Goal: Information Seeking & Learning: Learn about a topic

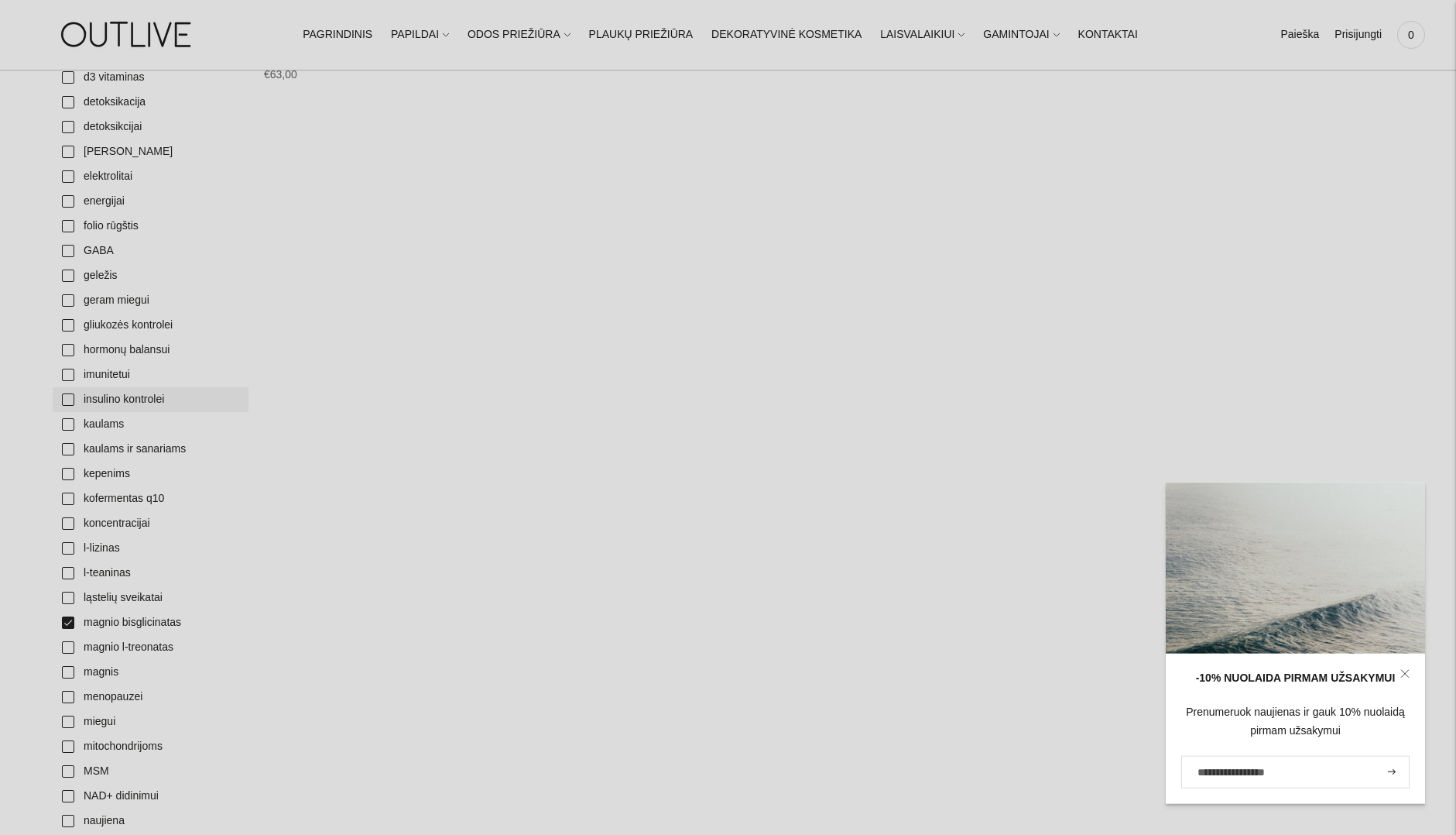
scroll to position [790, 0]
click at [130, 619] on link "magnio bisglicinatas" at bounding box center [150, 617] width 196 height 25
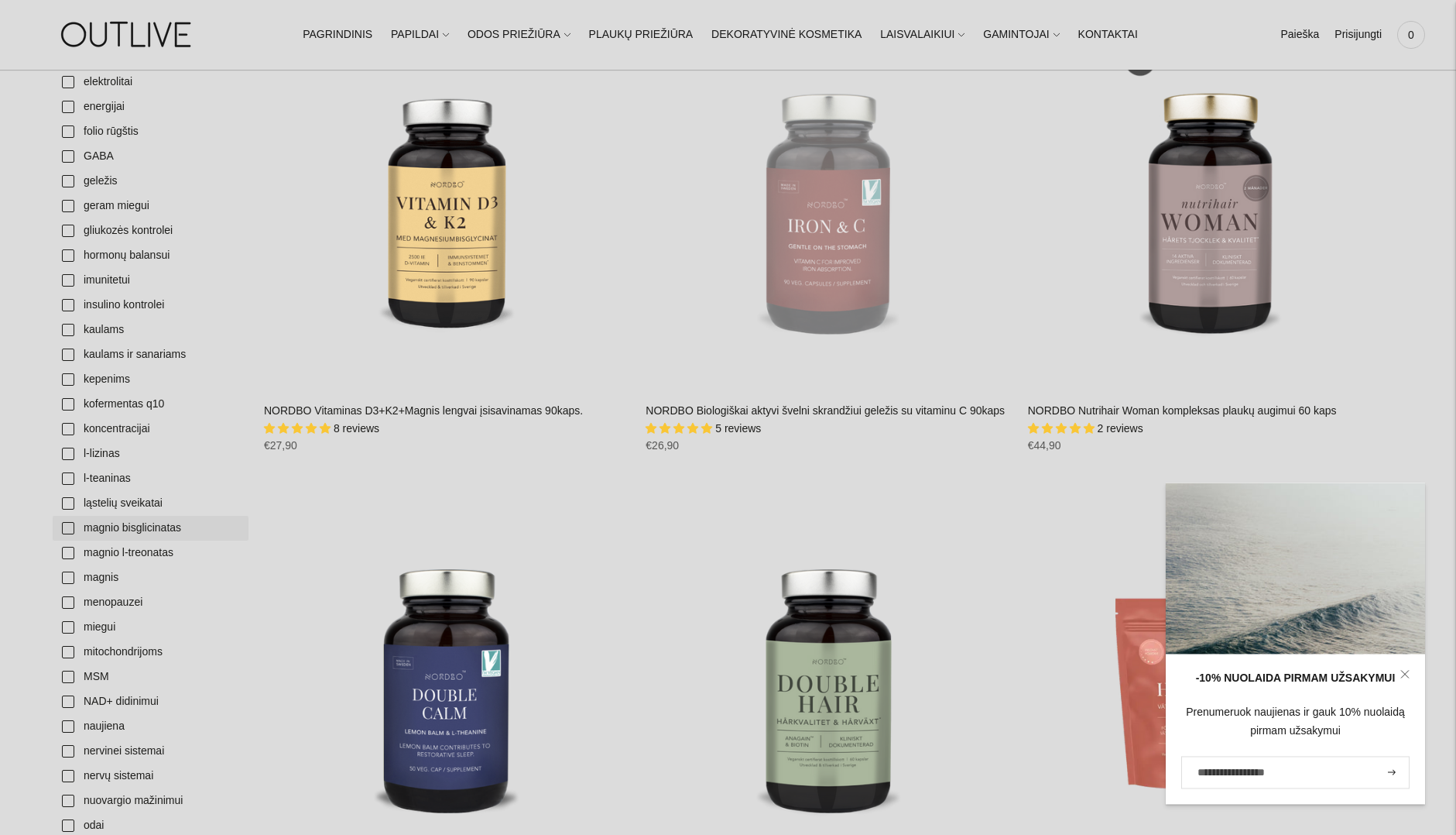
scroll to position [1027, 0]
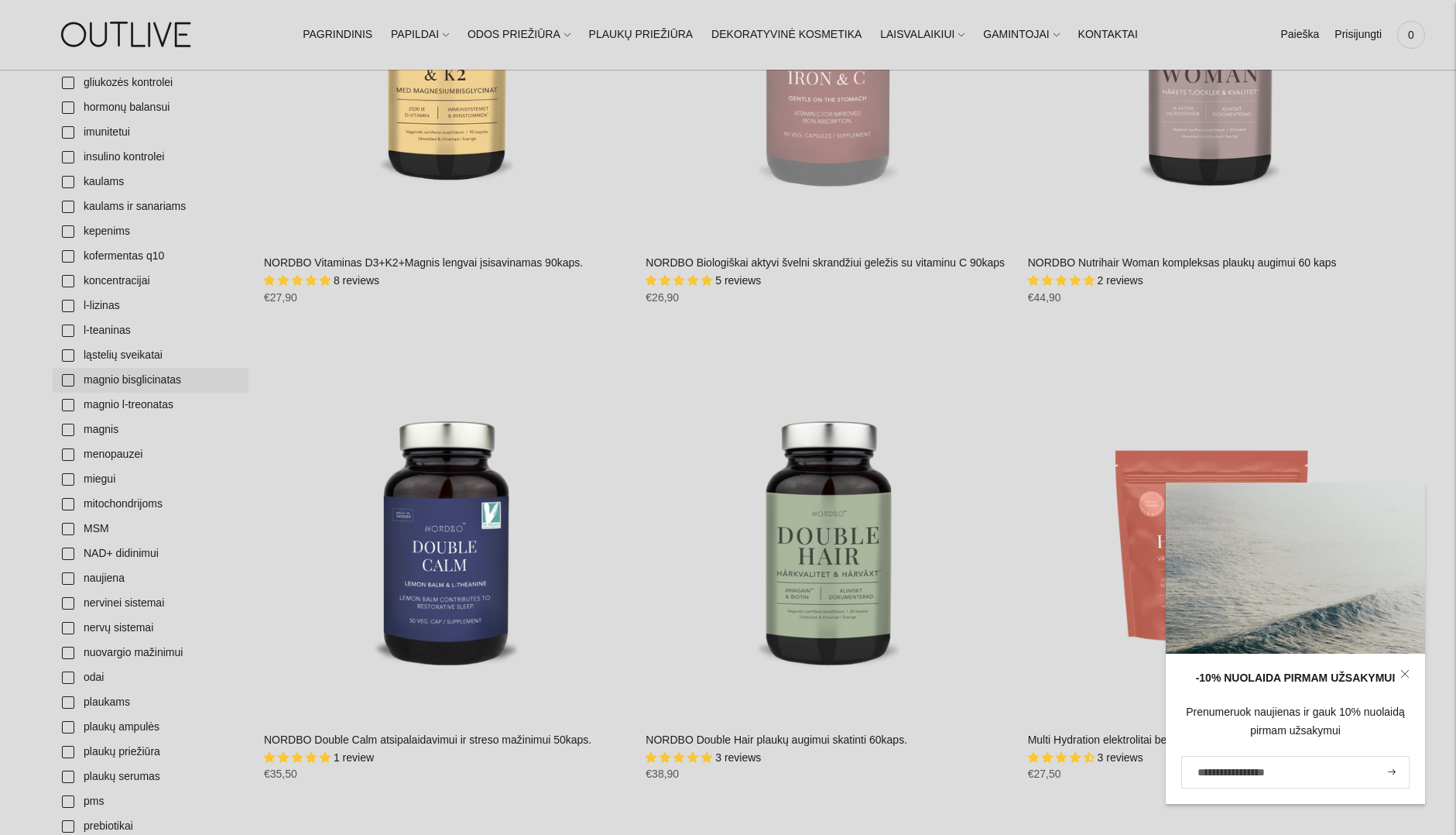
click at [121, 378] on link "magnio bisglicinatas" at bounding box center [150, 380] width 196 height 25
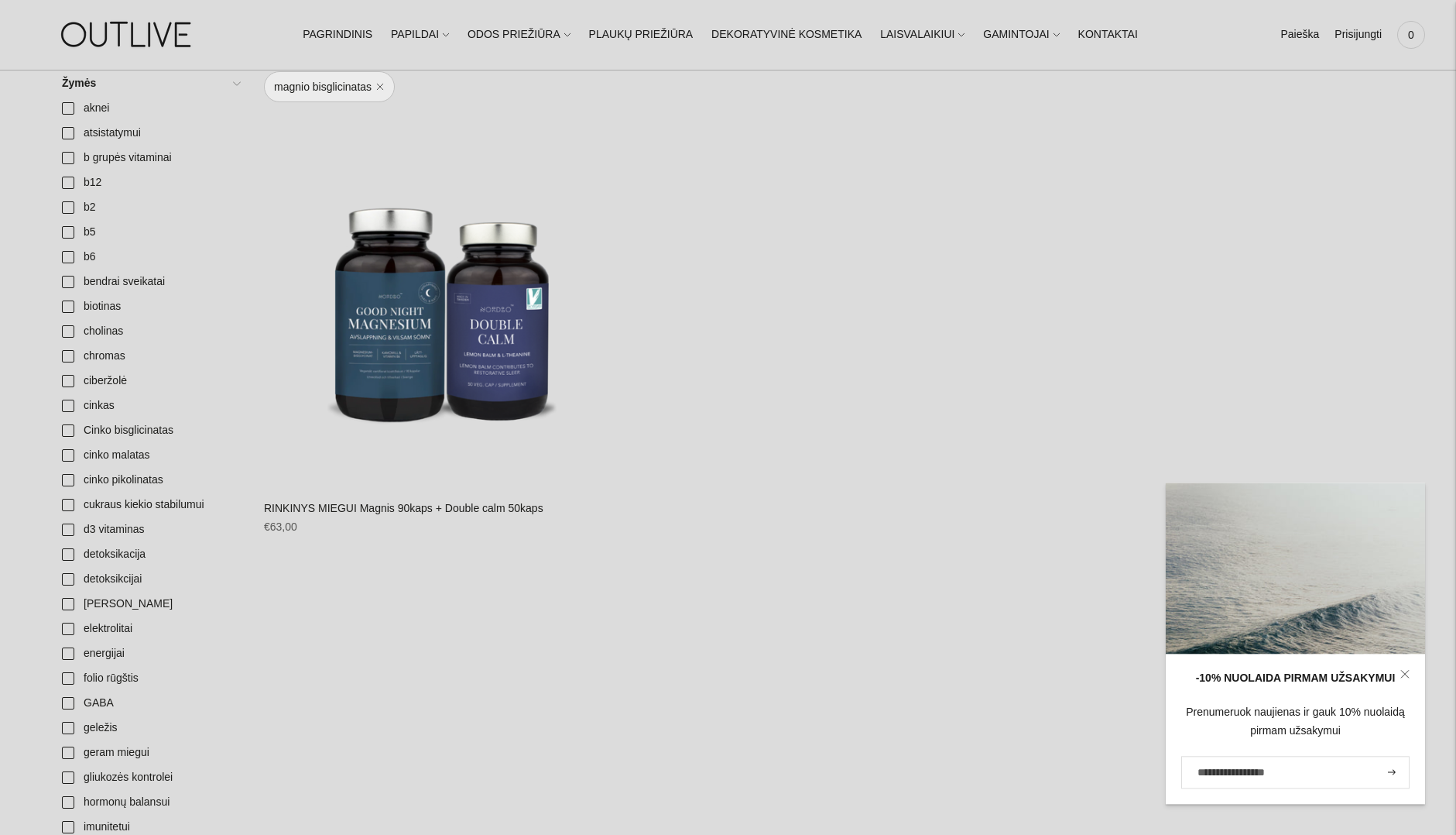
scroll to position [237, 0]
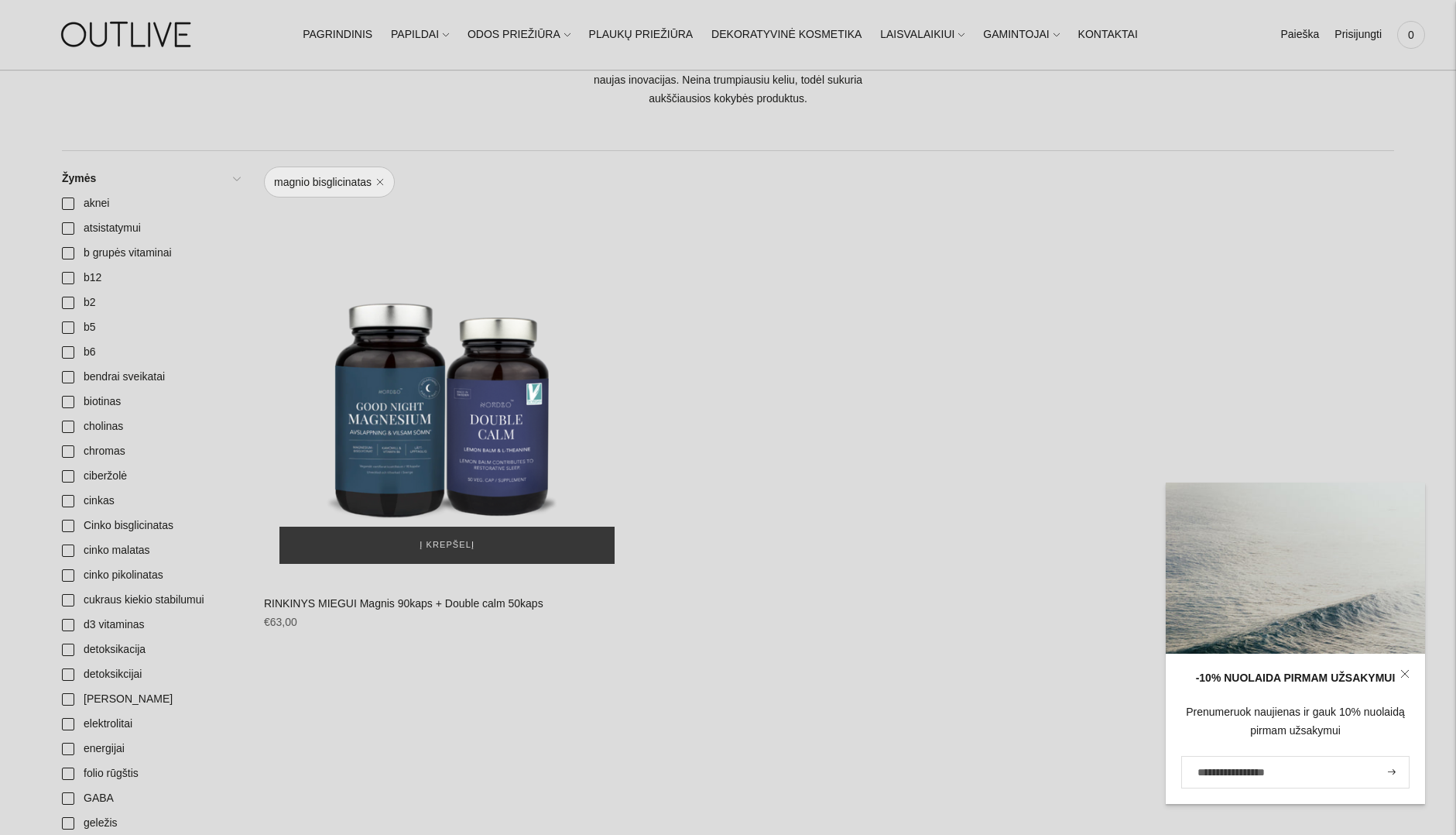
click at [398, 455] on img "RINKINYS MIEGUI Magnis 90kaps + Double calm 50kaps\a" at bounding box center [447, 396] width 366 height 366
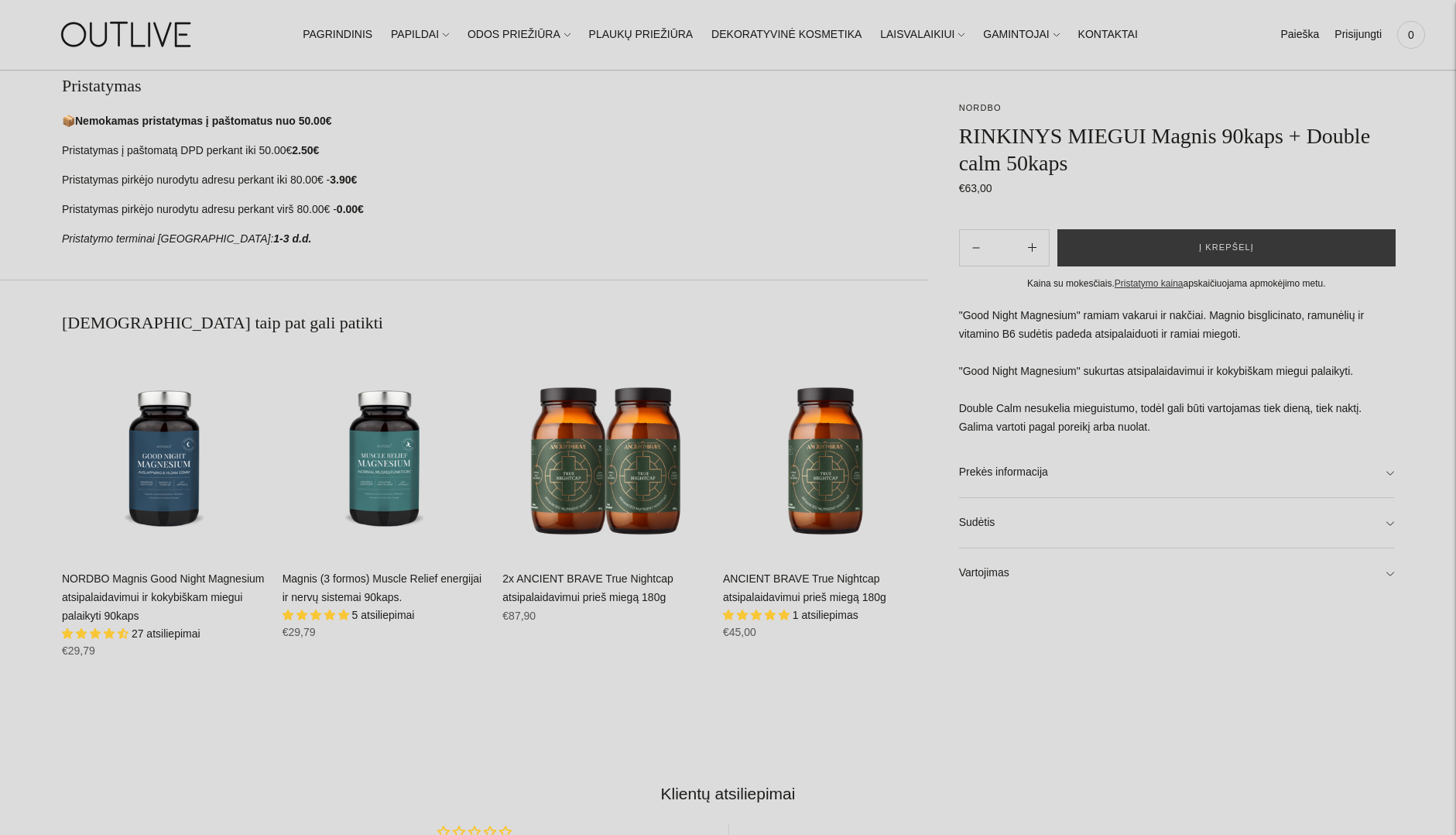
scroll to position [1027, 0]
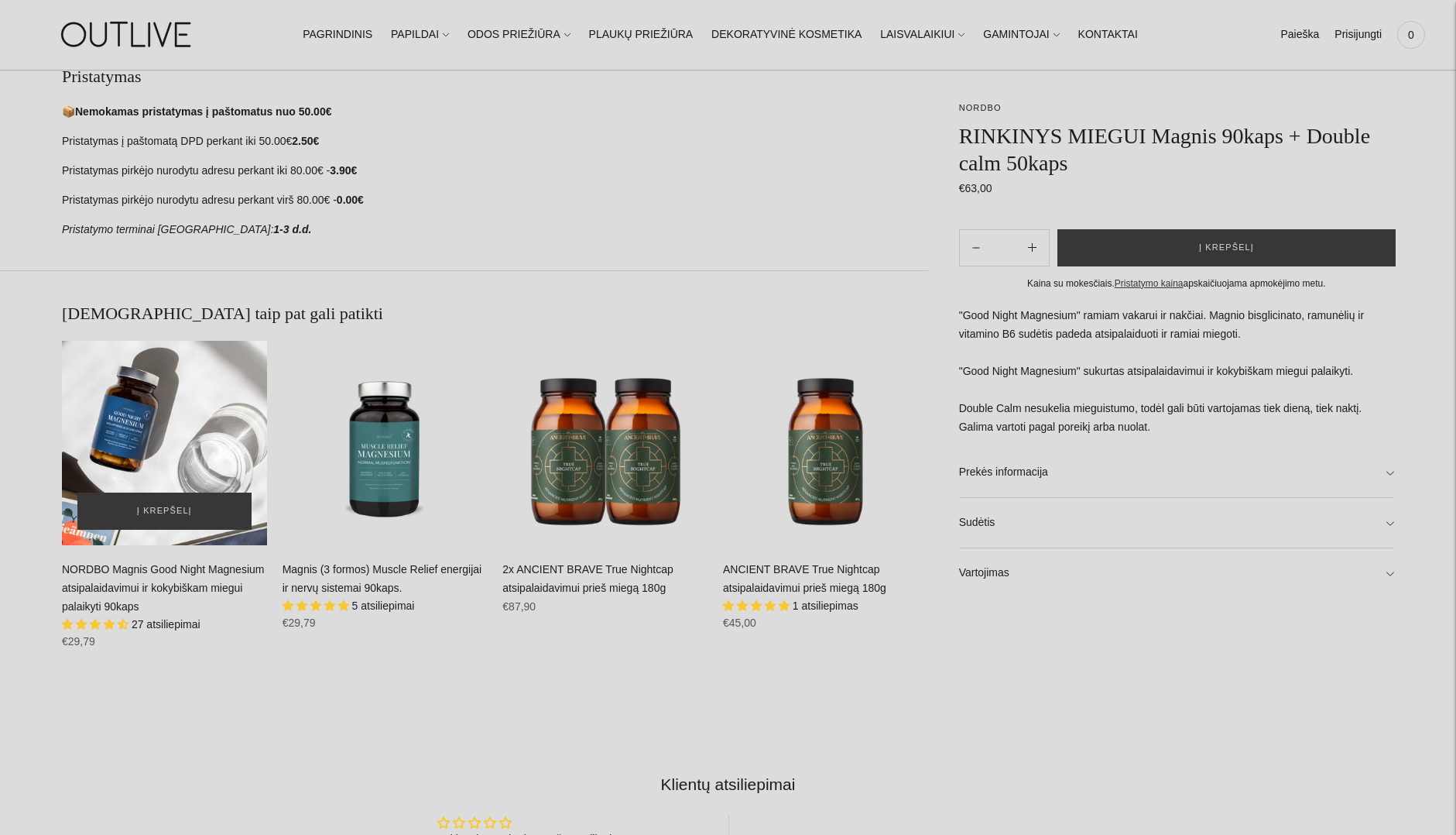
click at [151, 461] on div "NORDBO Magnis Good Night Magnesium atsipalaidavimui ir kokybiškam miegui palaik…" at bounding box center [165, 443] width 205 height 206
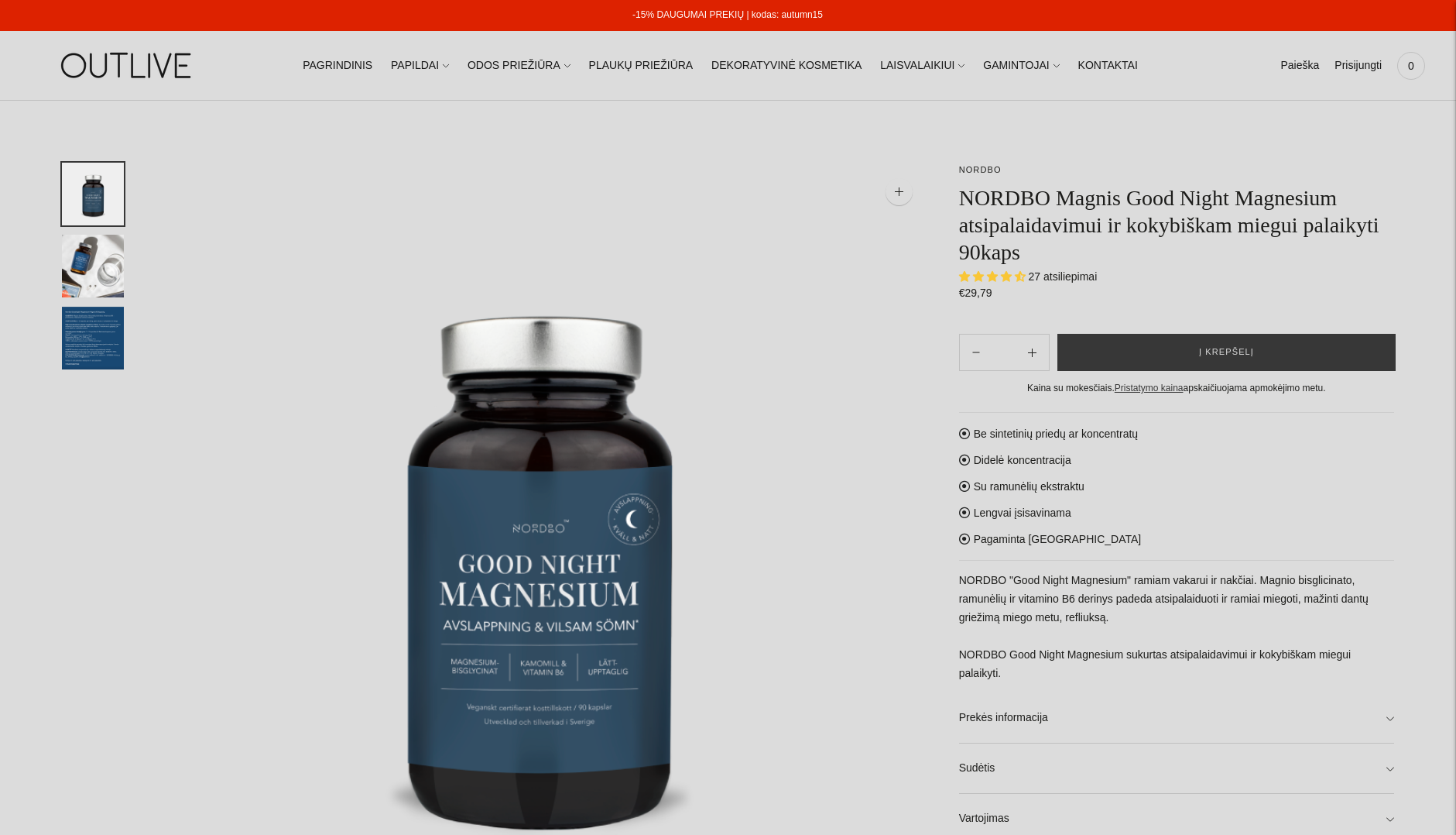
select select "**********"
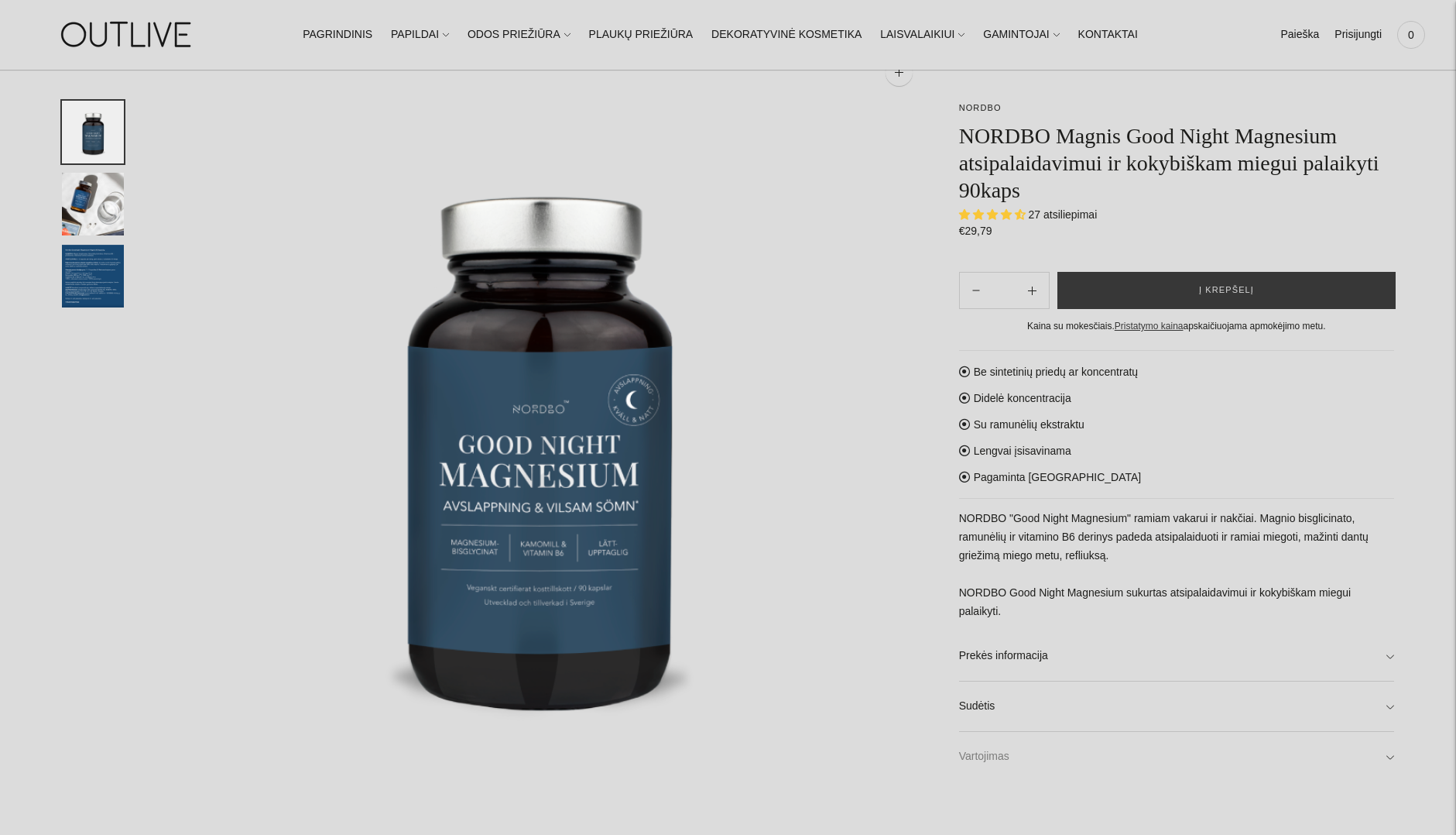
scroll to position [158, 0]
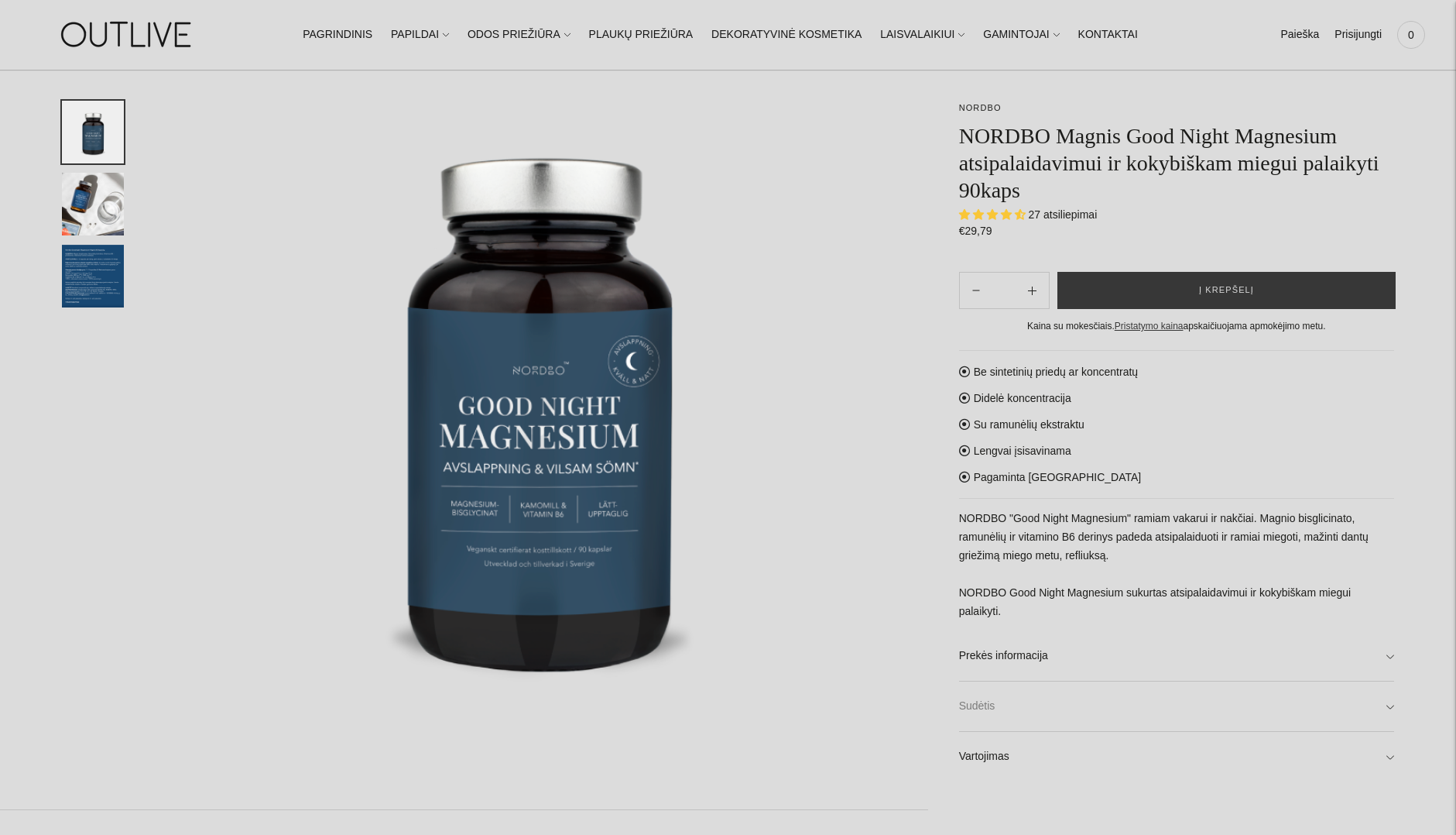
click at [999, 685] on link "Sudėtis" at bounding box center [1177, 706] width 435 height 49
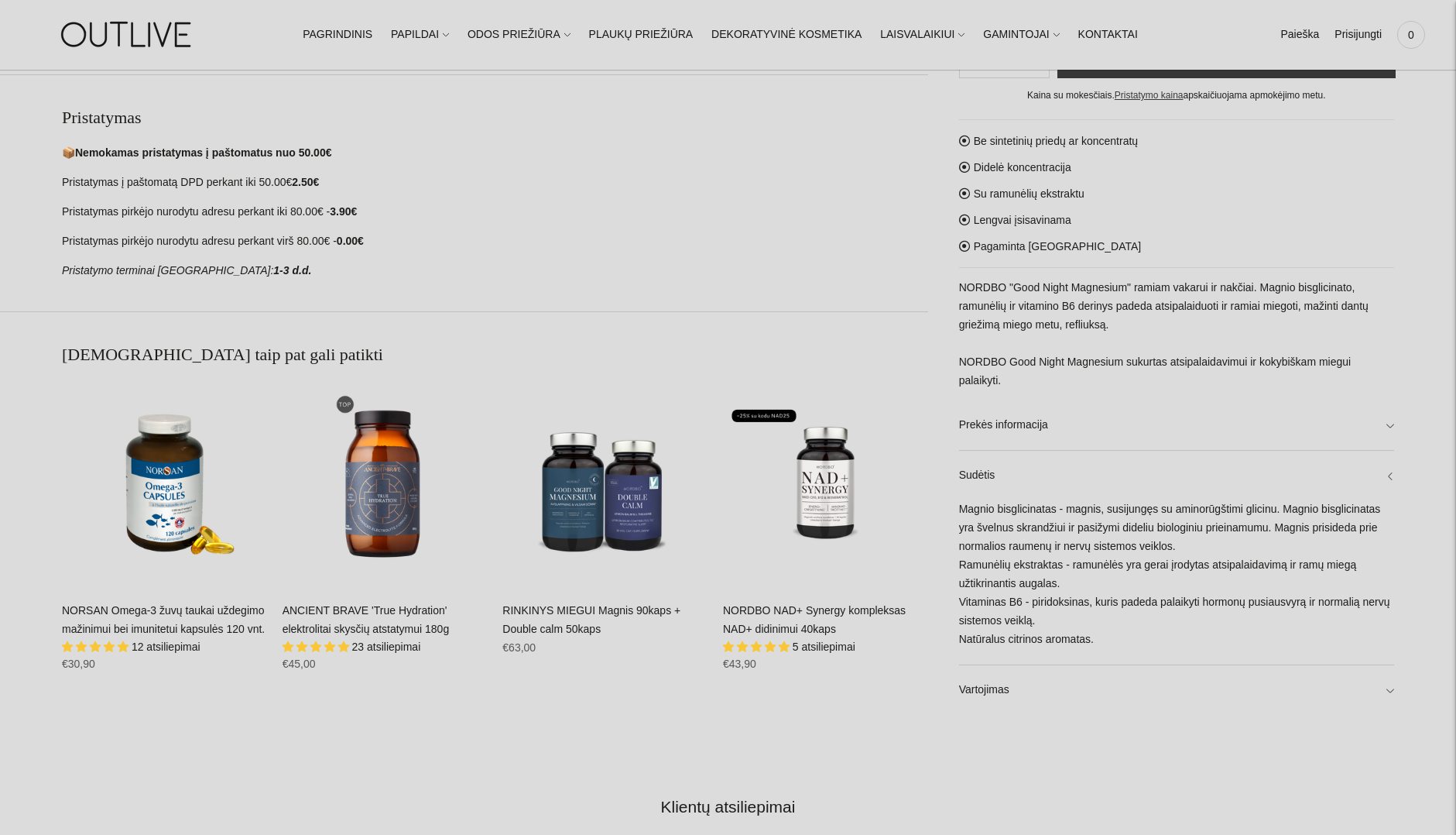
scroll to position [869, 0]
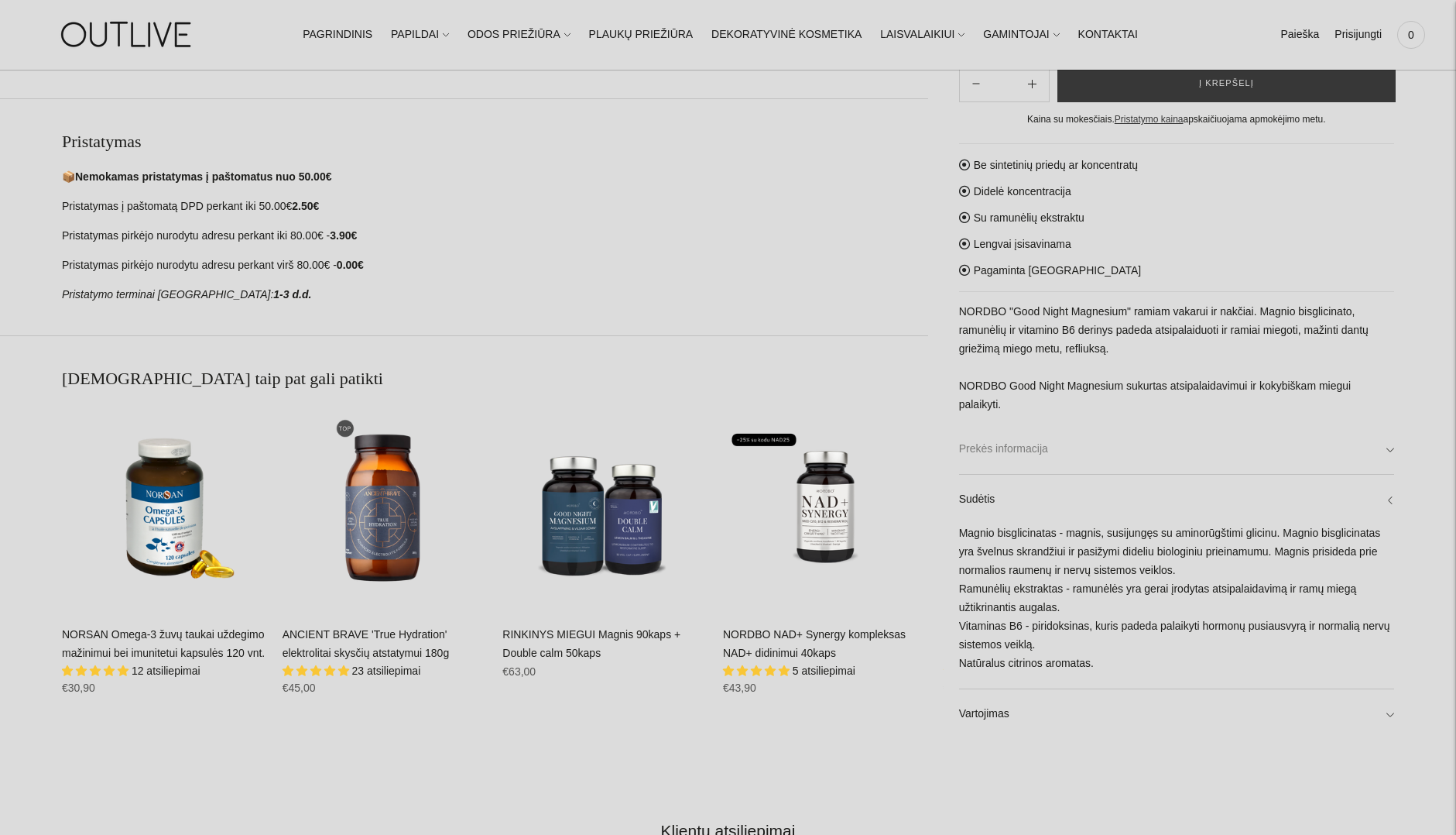
click at [1060, 452] on link "Prekės informacija" at bounding box center [1177, 449] width 435 height 49
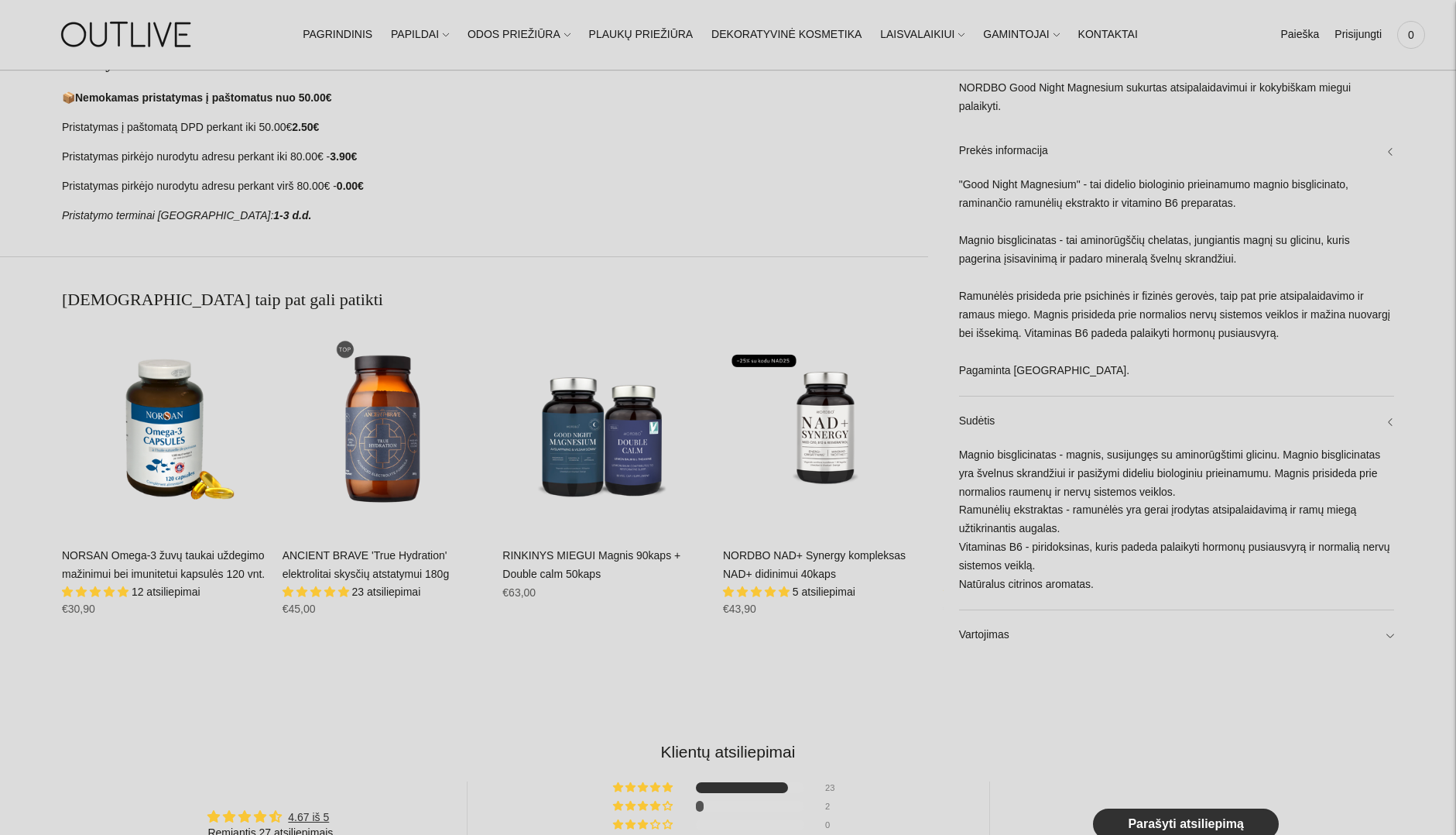
scroll to position [1027, 0]
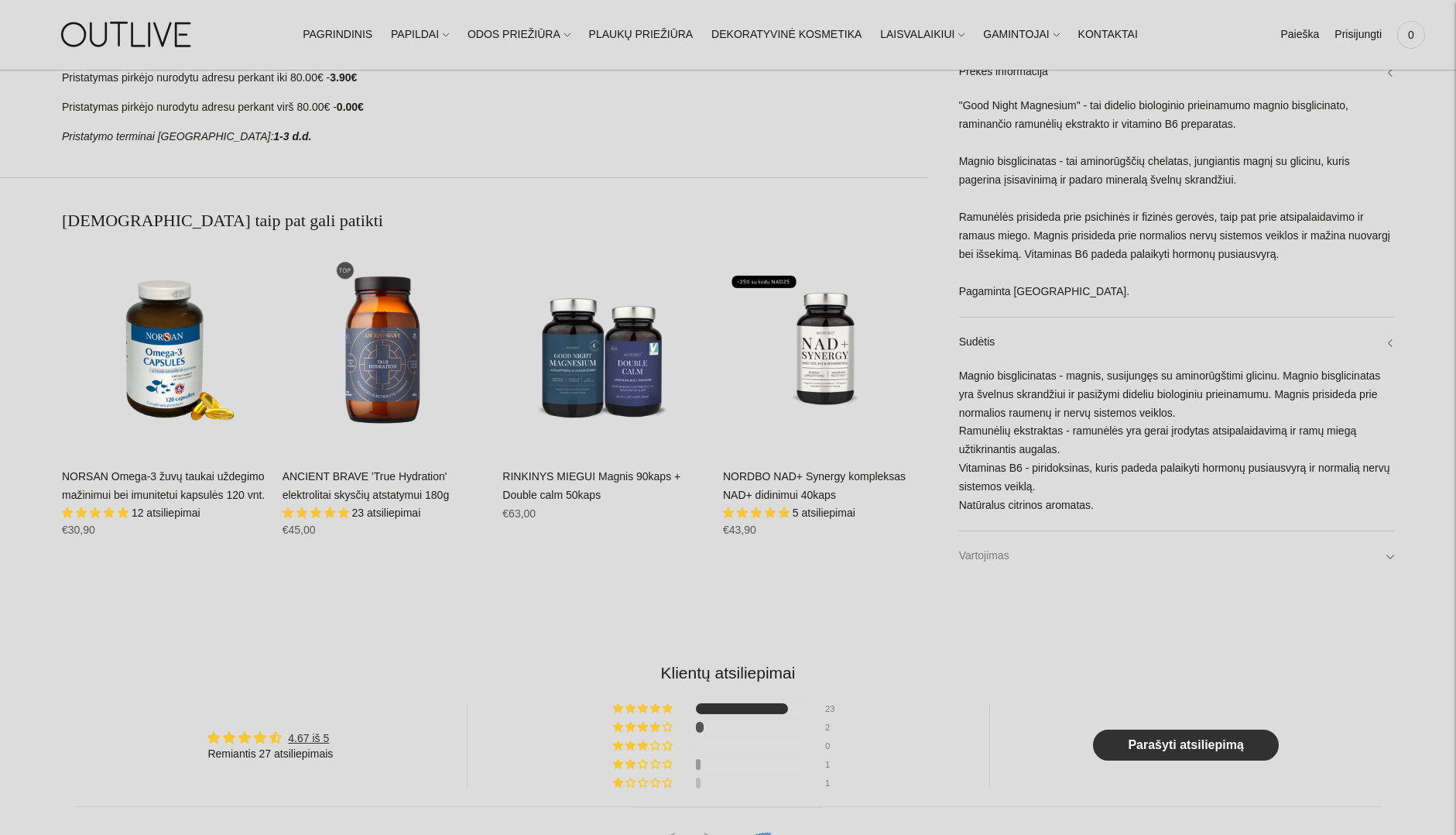
click at [976, 556] on link "Vartojimas" at bounding box center [1177, 556] width 435 height 49
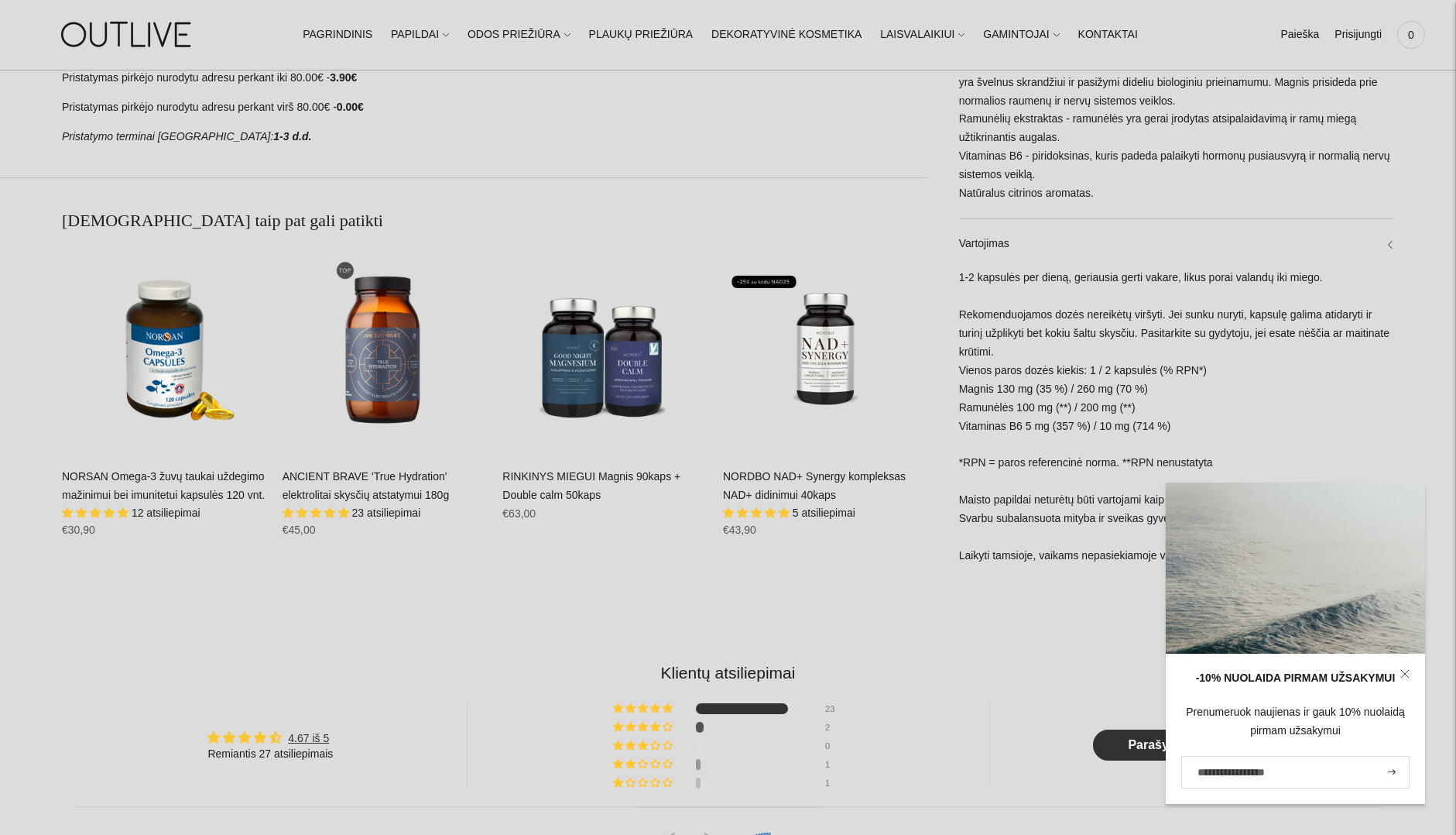
click at [1406, 672] on icon at bounding box center [1404, 674] width 9 height 9
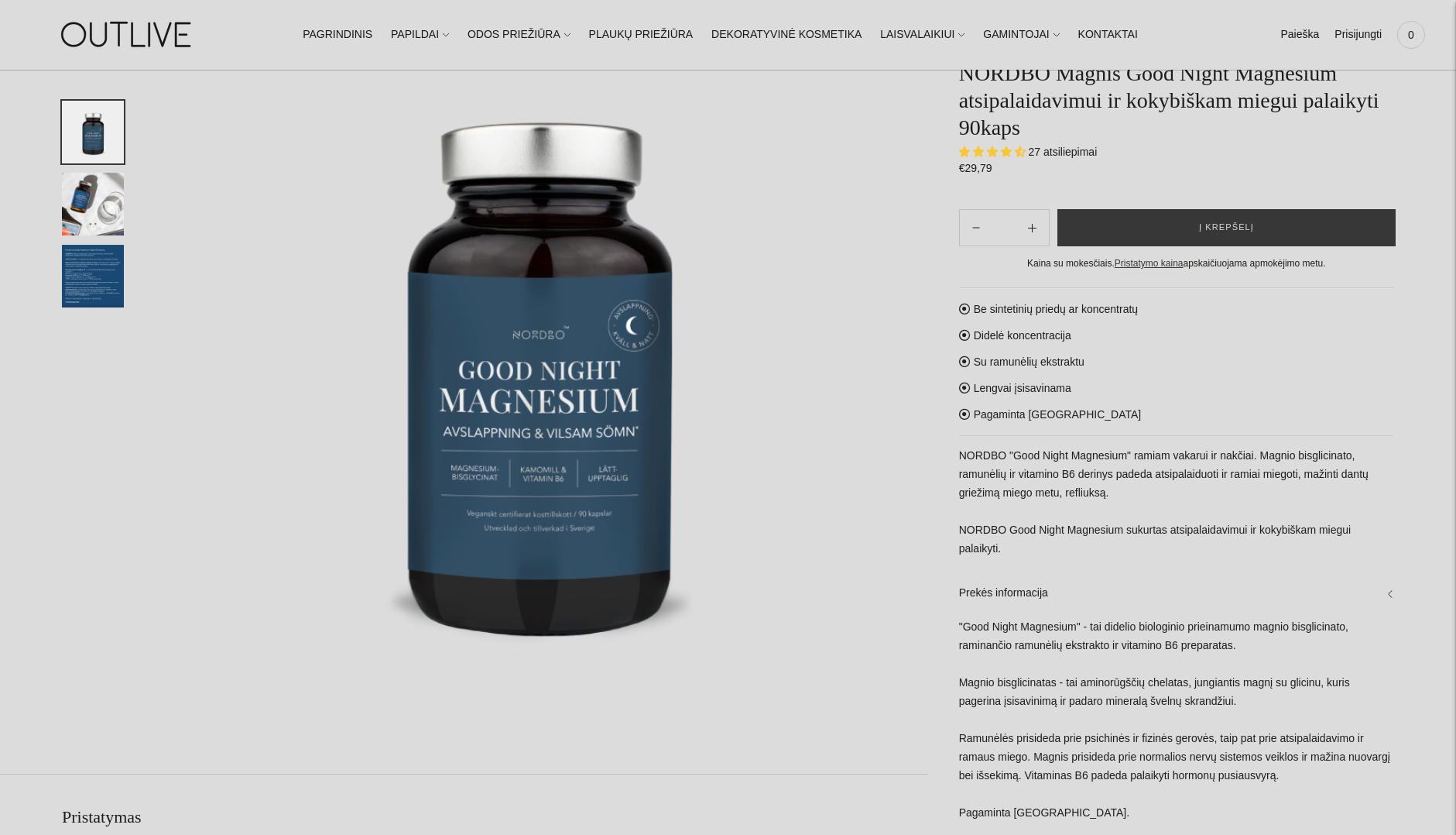
scroll to position [0, 0]
